Goal: Task Accomplishment & Management: Complete application form

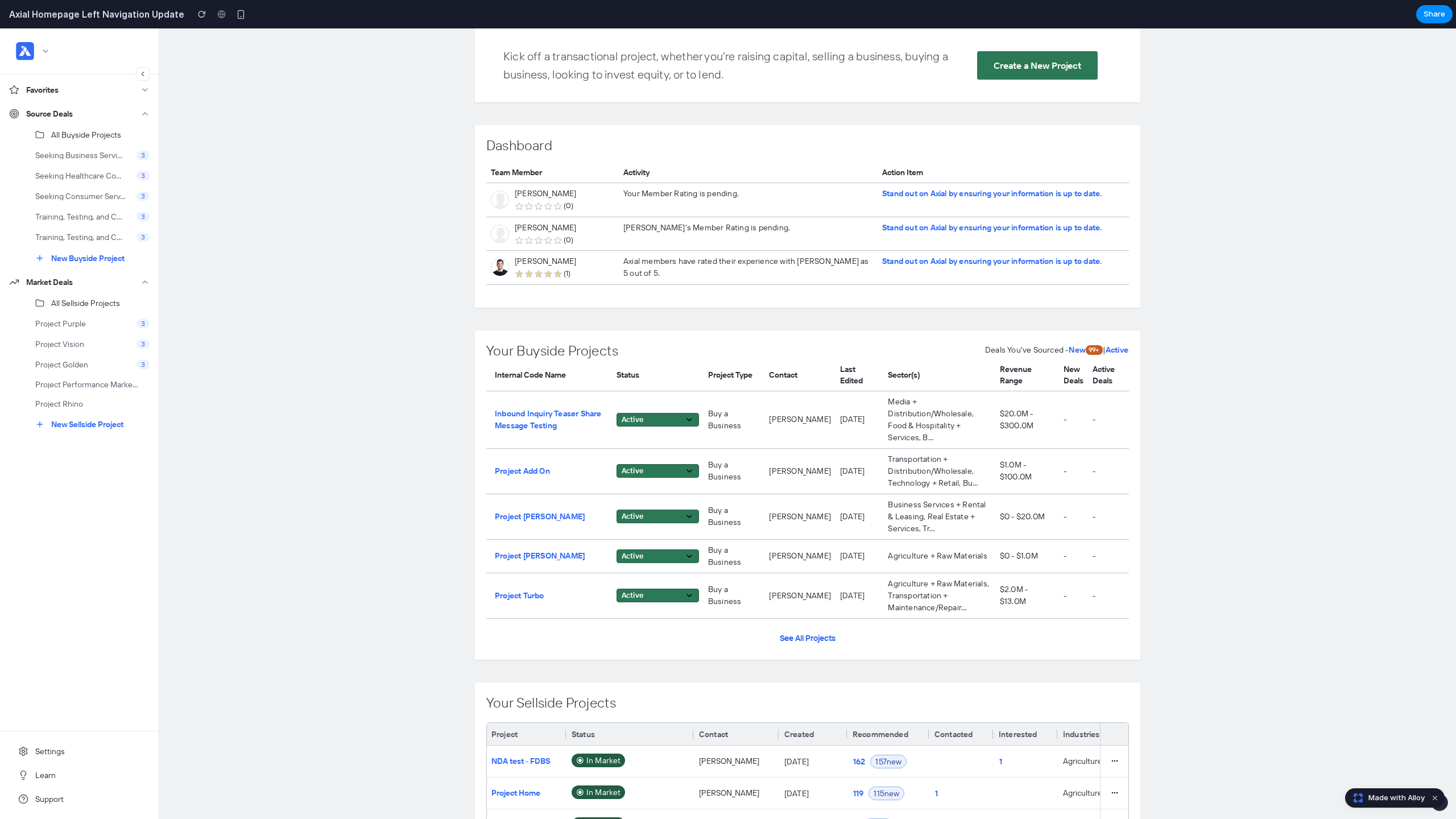
click at [88, 139] on link "All Buyside Projects" at bounding box center [83, 135] width 150 height 21
click at [88, 151] on span "Seeking Business Servi..." at bounding box center [83, 155] width 95 height 8
click at [88, 170] on link "Seeking Healthcare Co... 3" at bounding box center [83, 176] width 150 height 21
click at [88, 218] on span "Training, Testing, and C..." at bounding box center [83, 216] width 95 height 8
click at [89, 248] on button "New Buyside Project" at bounding box center [83, 258] width 150 height 22
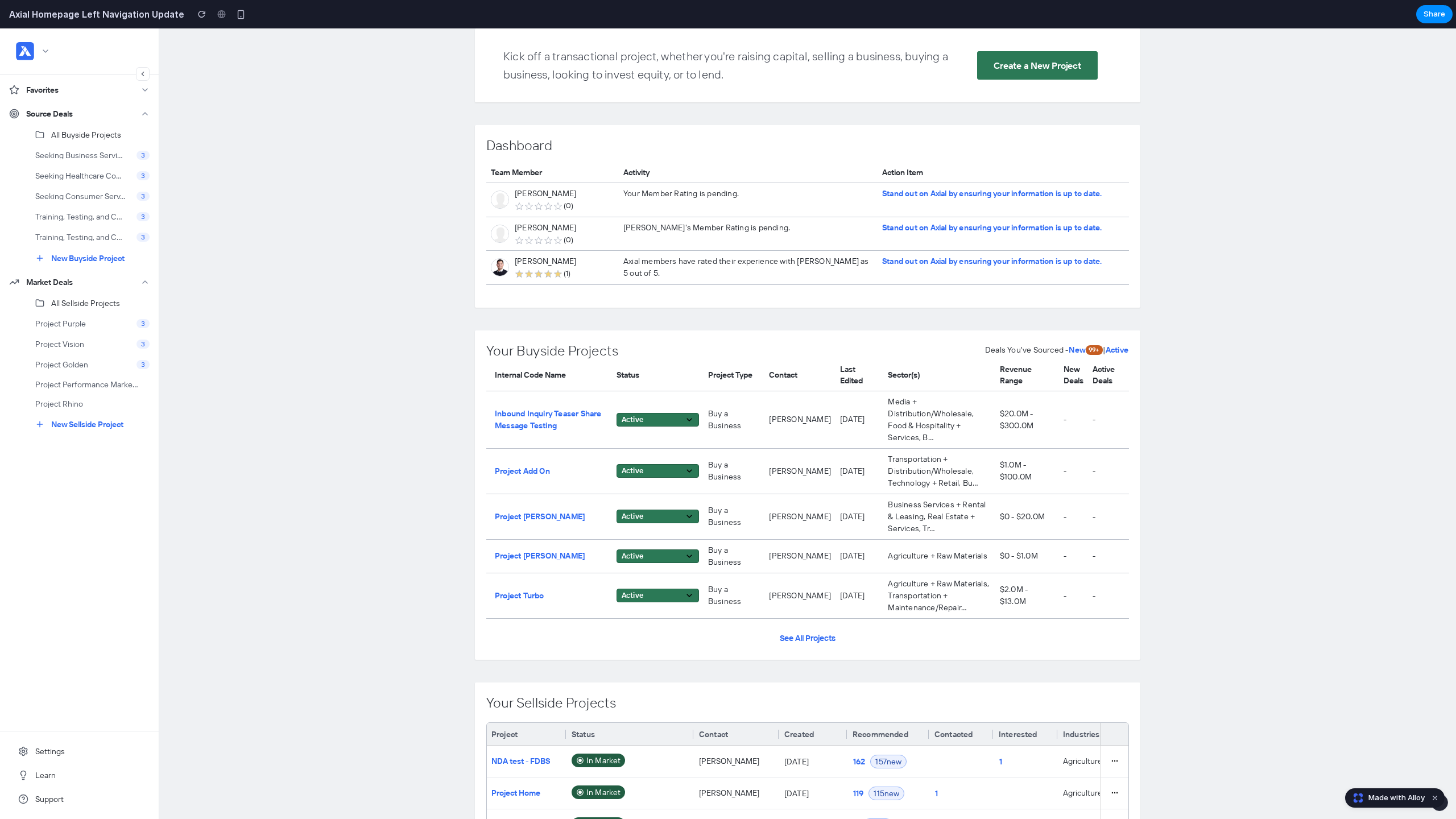
click at [89, 261] on span "New Buyside Project" at bounding box center [88, 258] width 73 height 10
click at [143, 74] on icon at bounding box center [143, 74] width 8 height 9
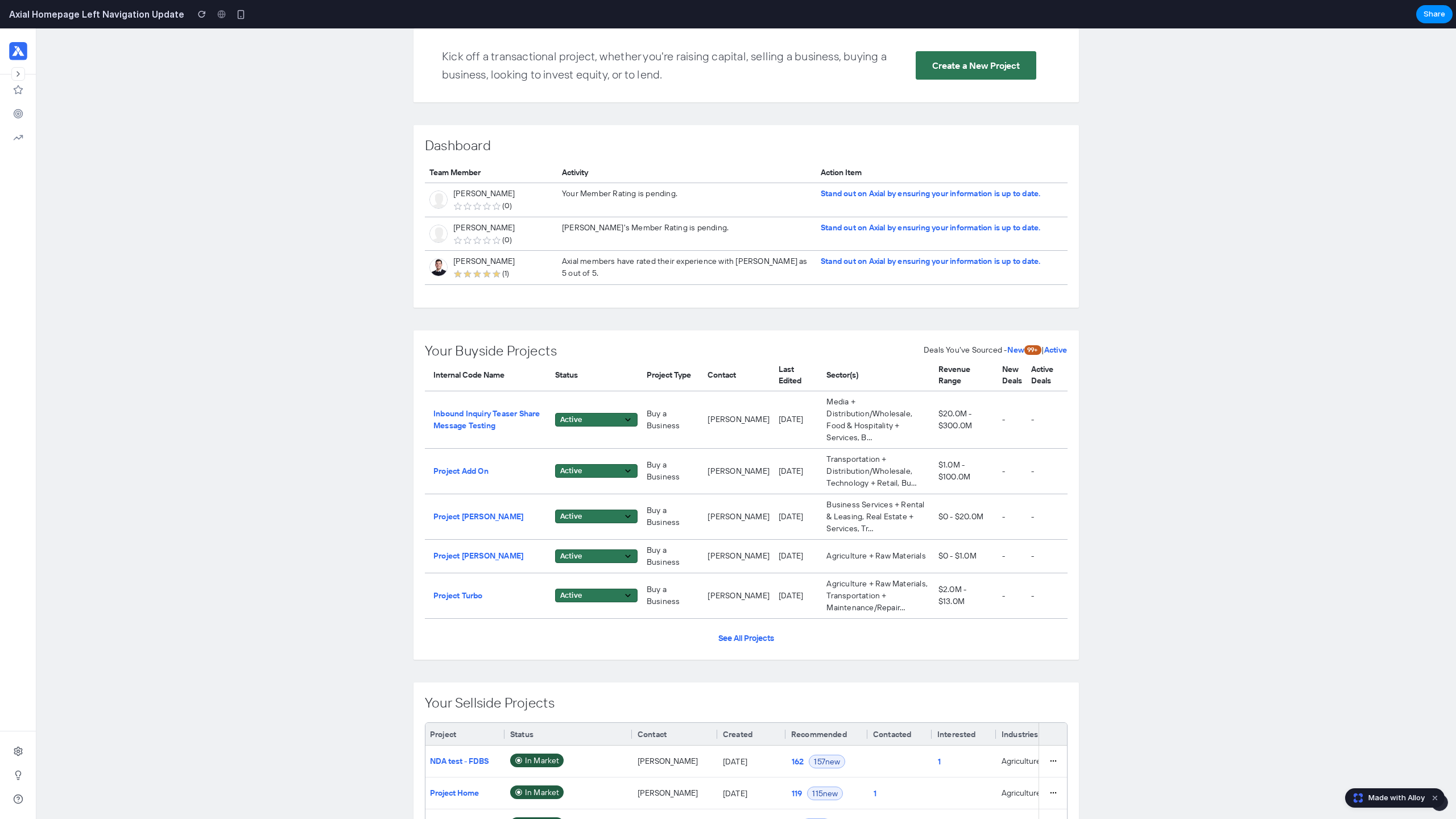
click at [17, 71] on icon at bounding box center [18, 74] width 9 height 9
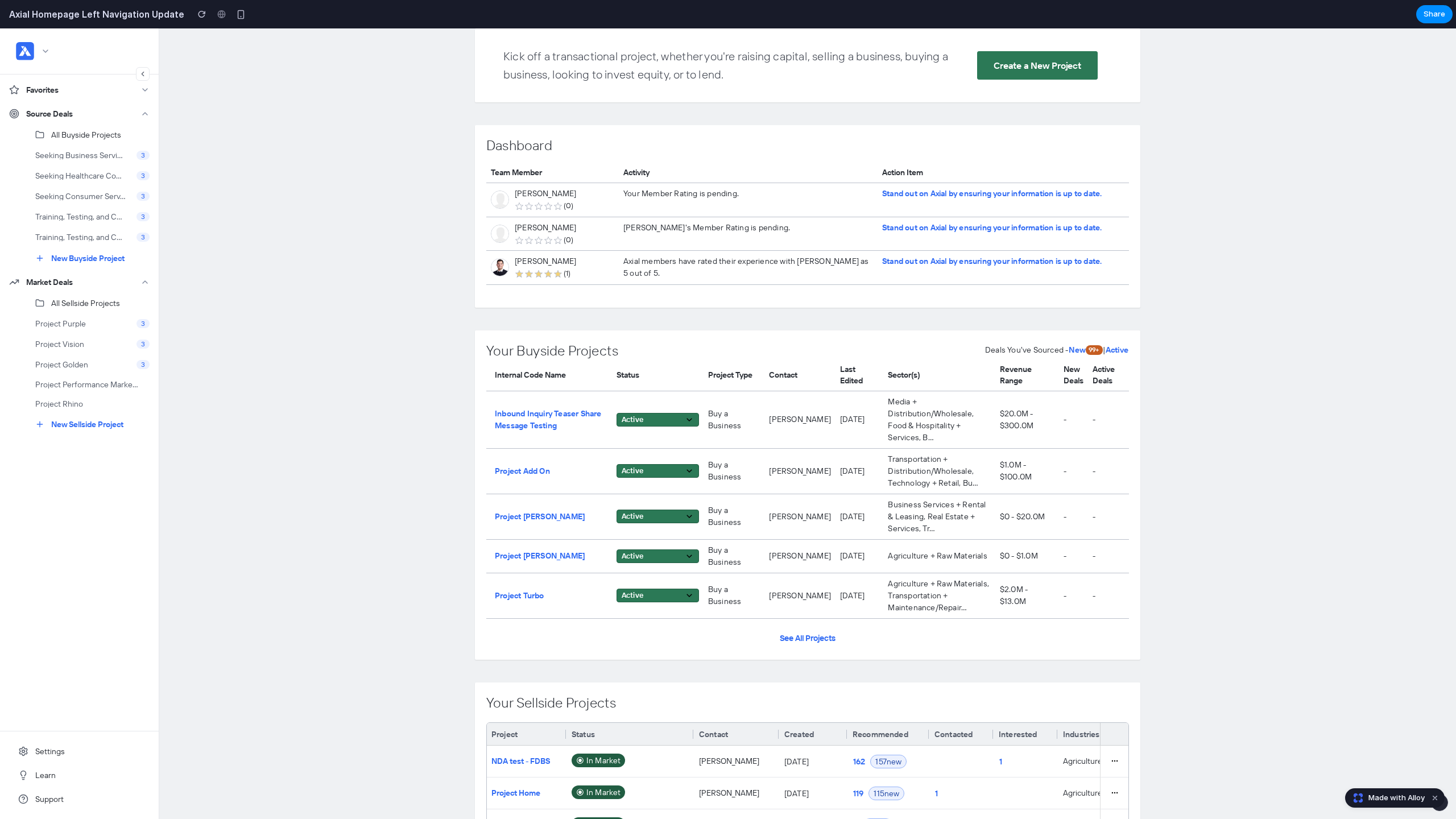
click at [143, 72] on icon at bounding box center [143, 74] width 3 height 4
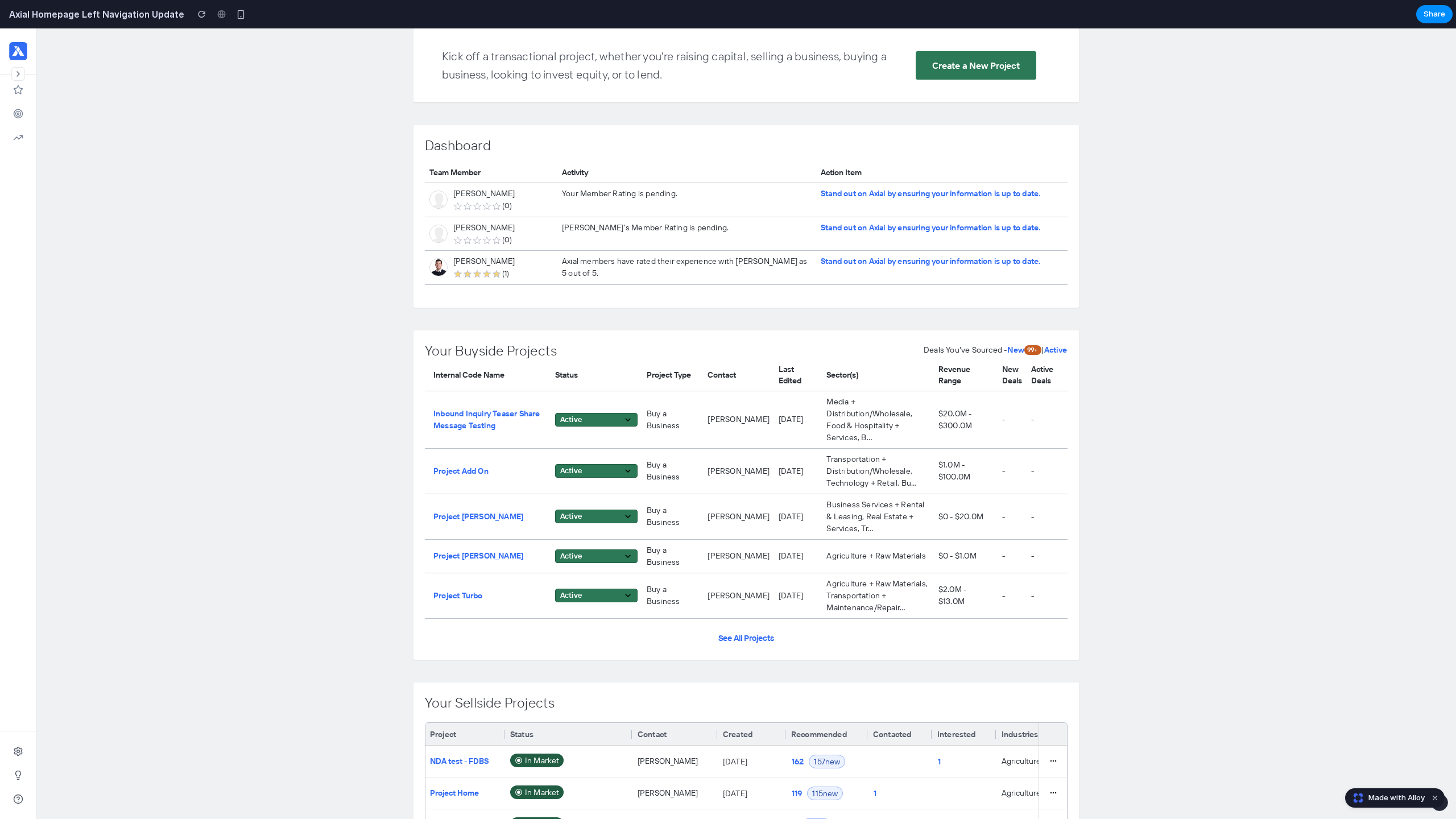
click at [16, 73] on icon at bounding box center [18, 74] width 9 height 9
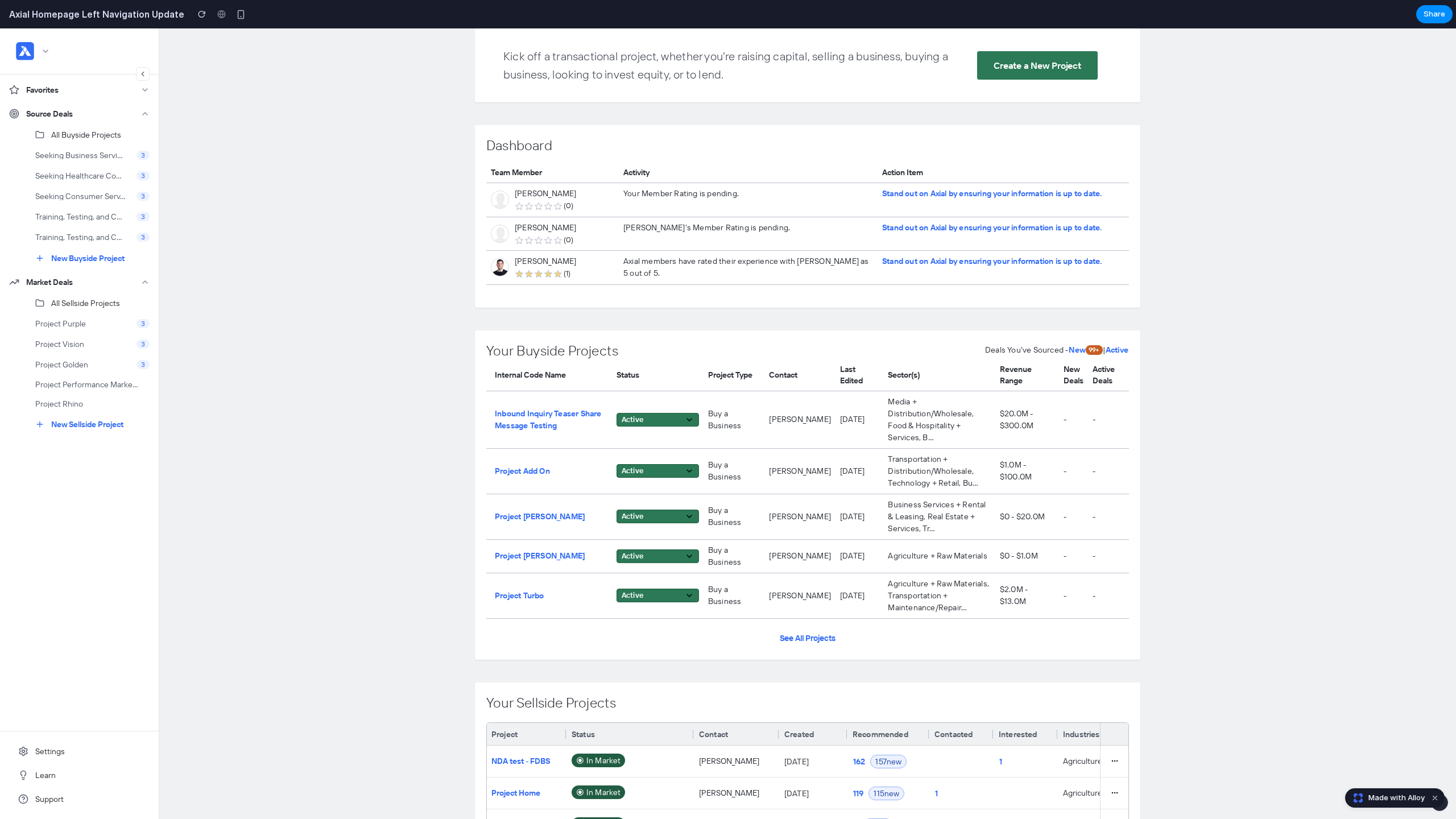
click at [142, 78] on button at bounding box center [143, 74] width 14 height 14
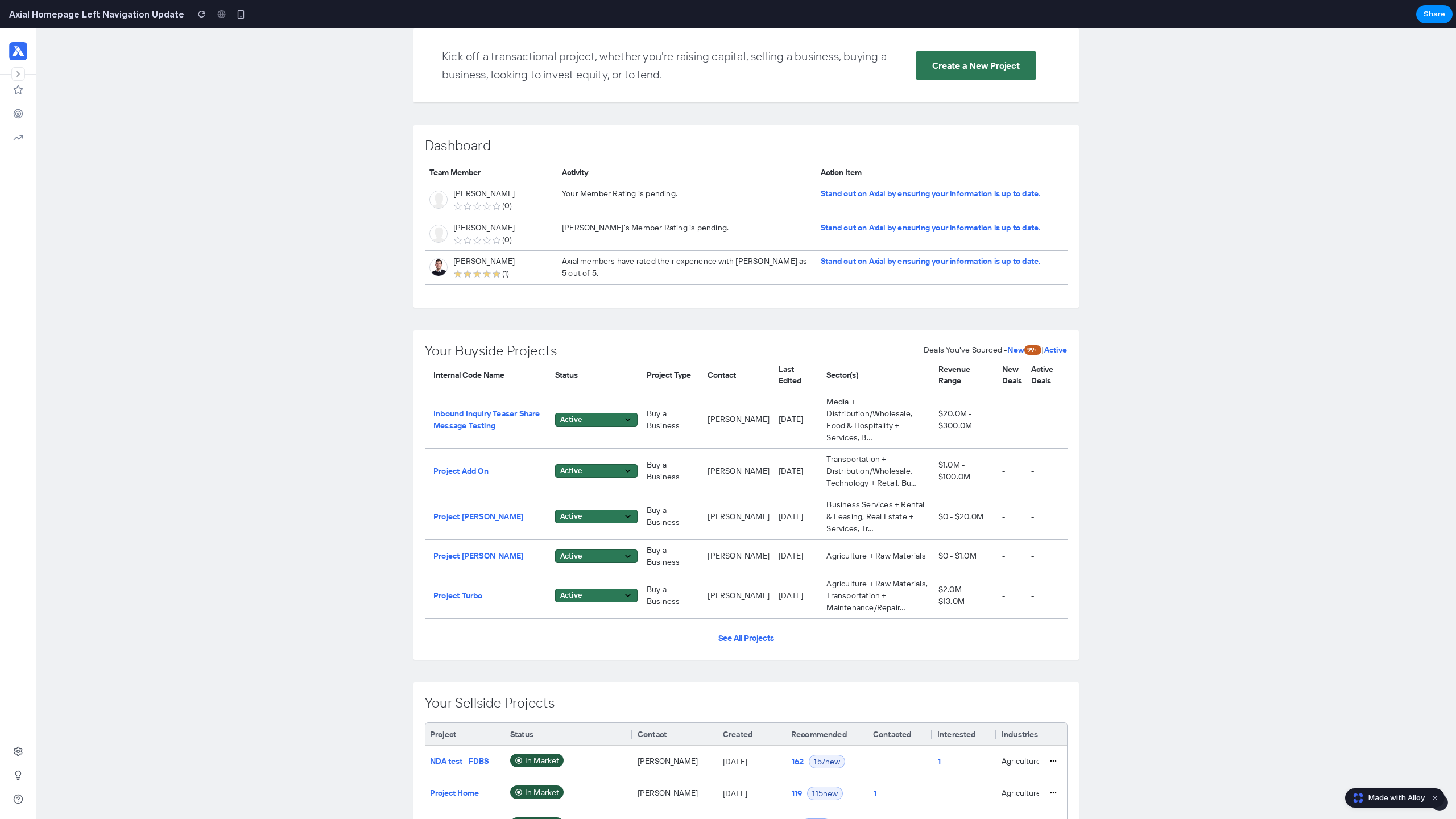
click at [17, 80] on button at bounding box center [18, 74] width 14 height 14
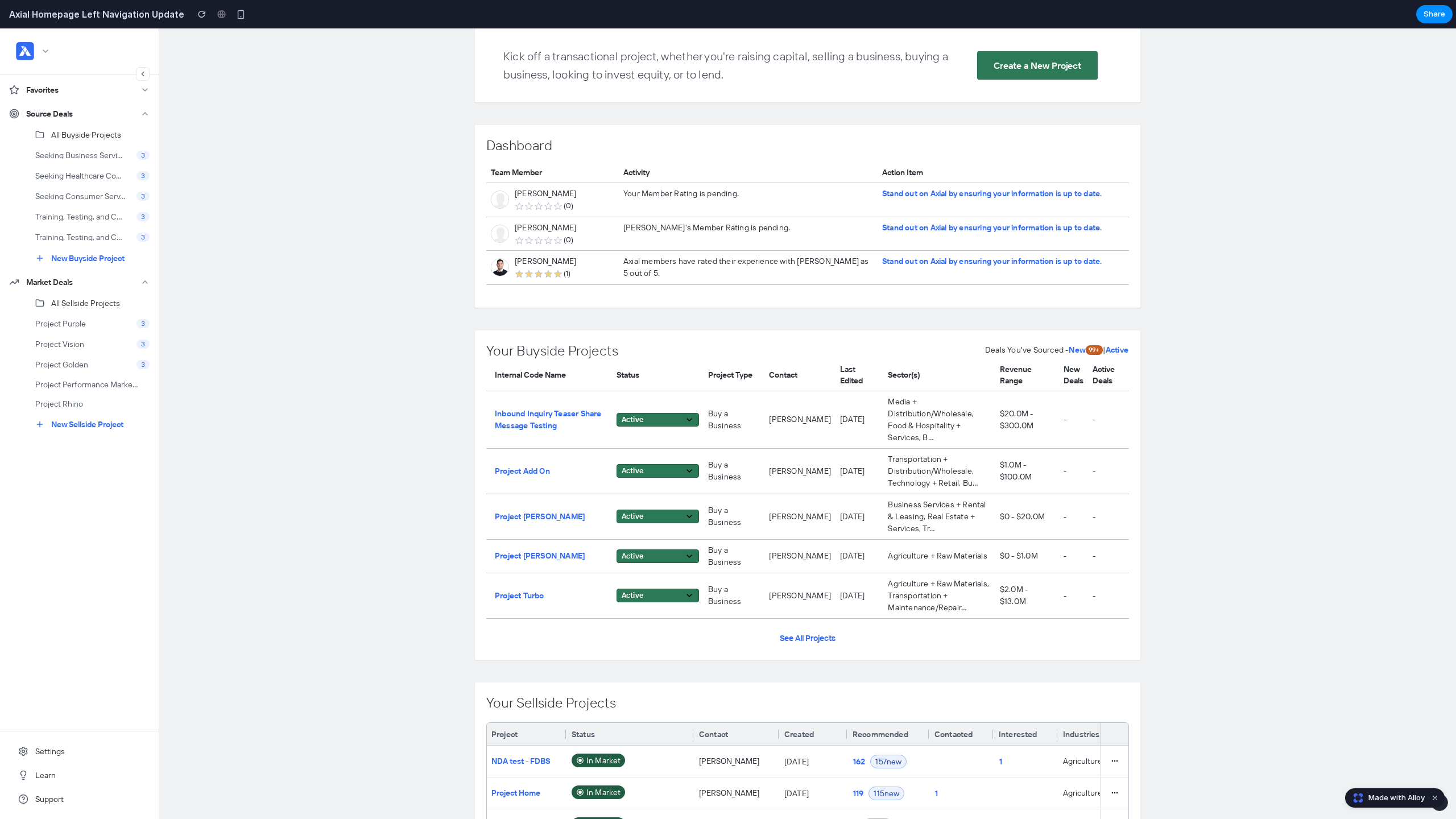
click at [146, 77] on icon at bounding box center [143, 74] width 8 height 9
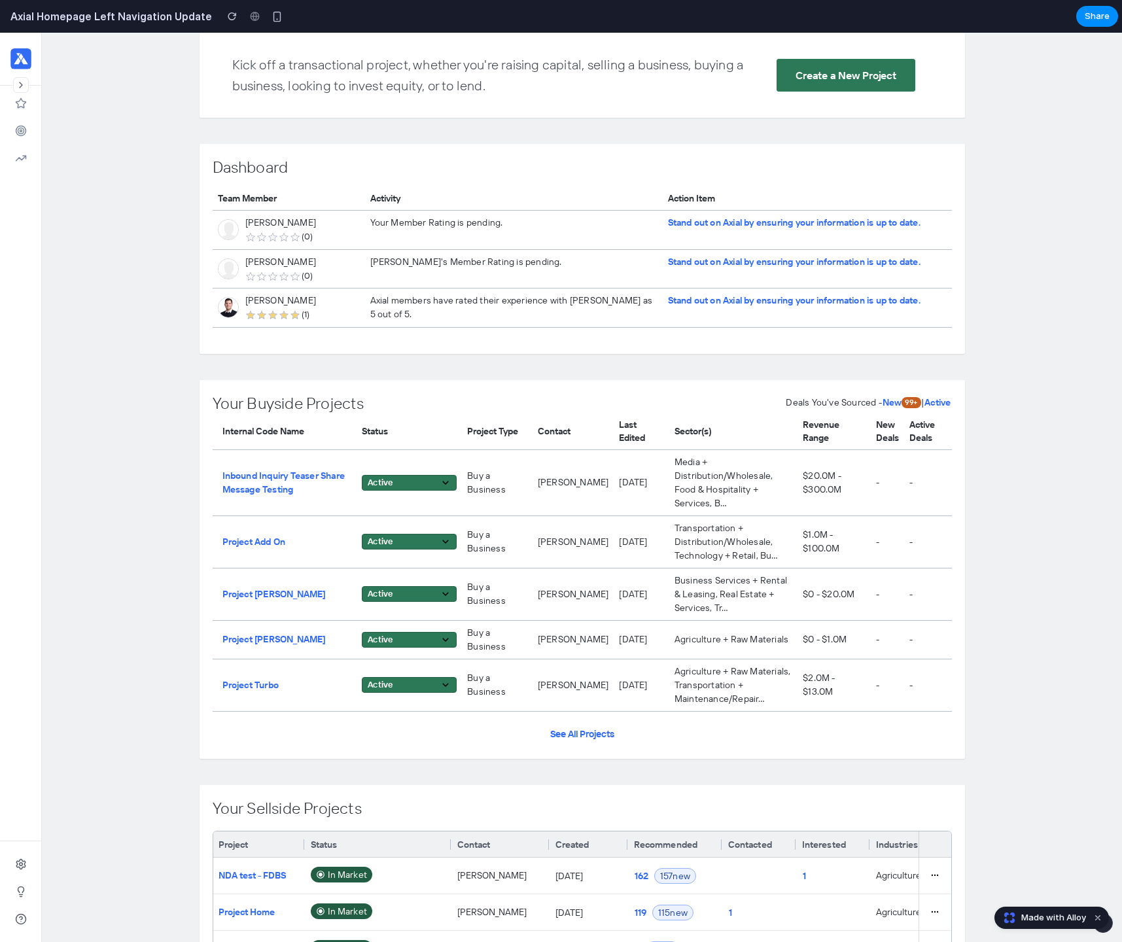
click at [24, 79] on button at bounding box center [21, 85] width 16 height 16
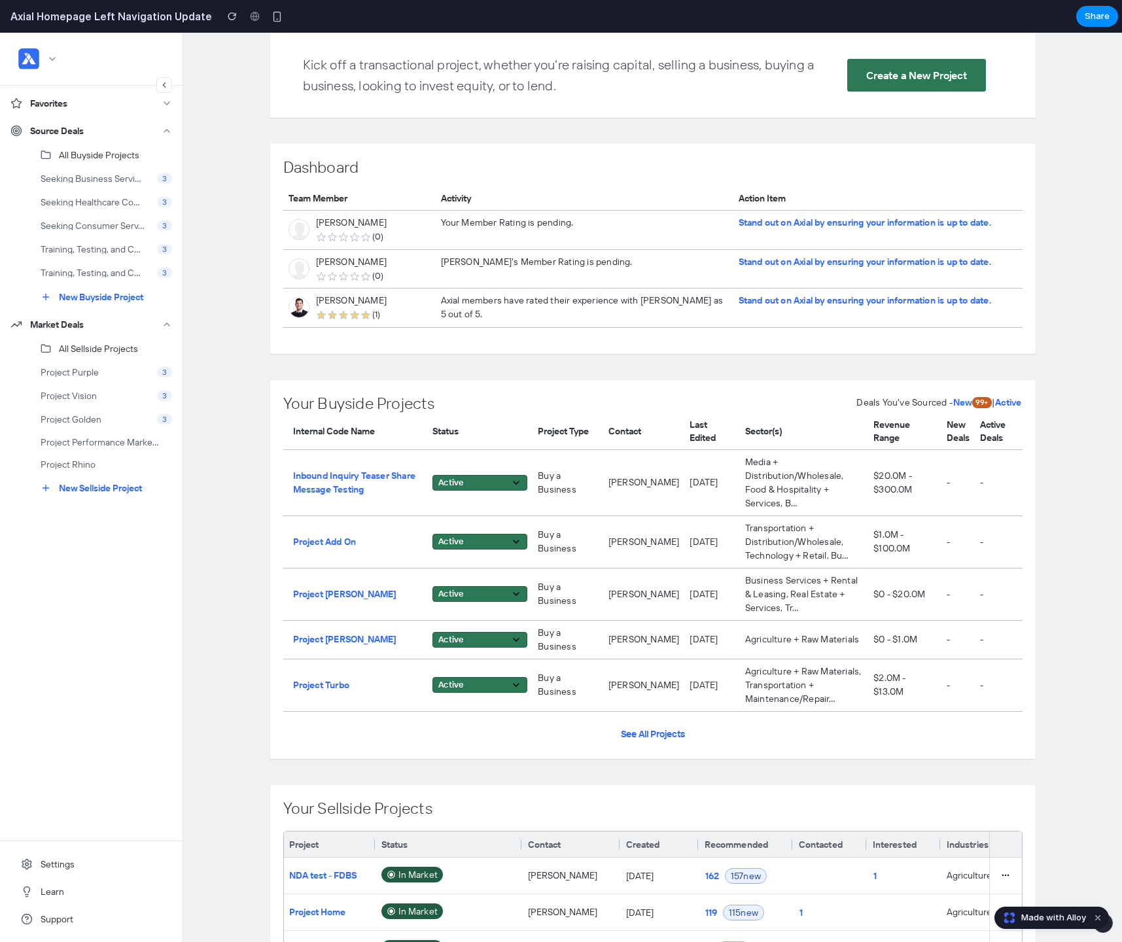
click at [161, 90] on icon at bounding box center [164, 85] width 9 height 10
